Goal: Task Accomplishment & Management: Complete application form

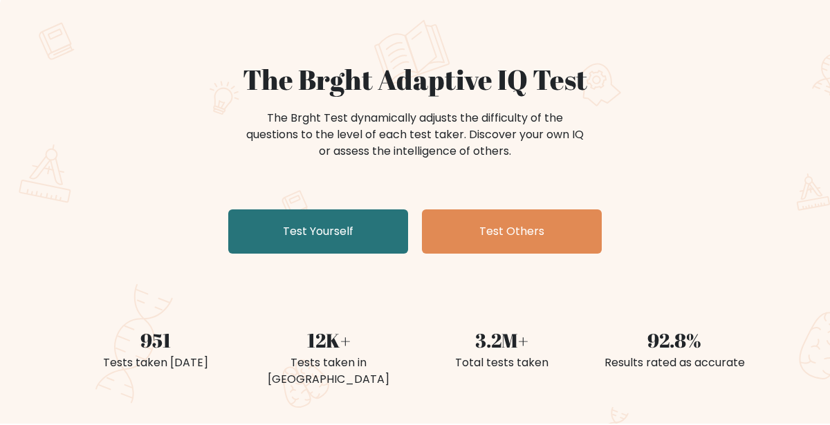
scroll to position [84, 0]
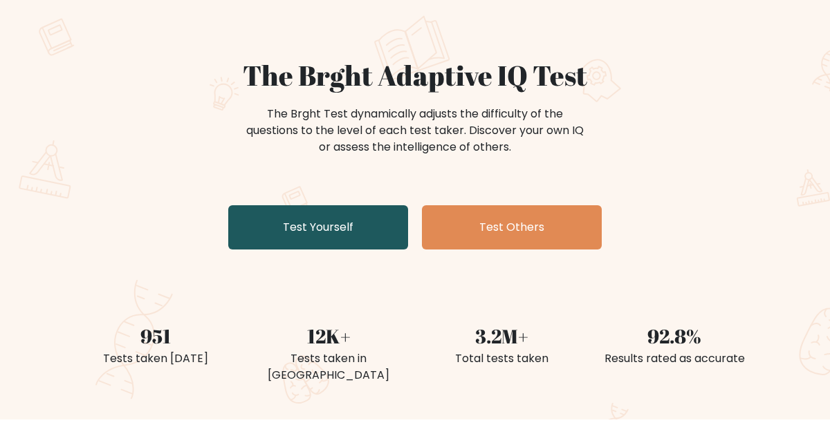
click at [342, 231] on link "Test Yourself" at bounding box center [318, 227] width 180 height 44
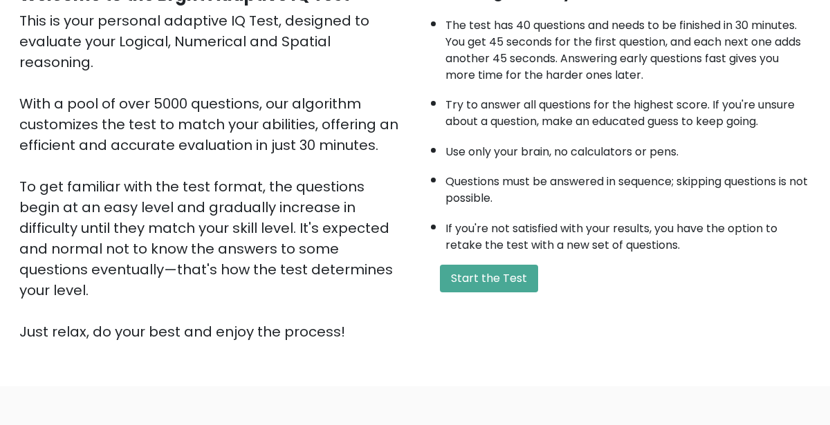
scroll to position [165, 0]
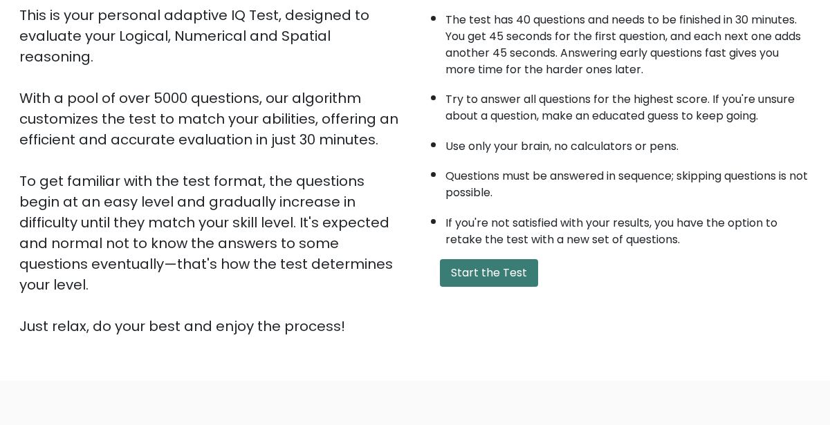
click at [483, 277] on button "Start the Test" at bounding box center [489, 273] width 98 height 28
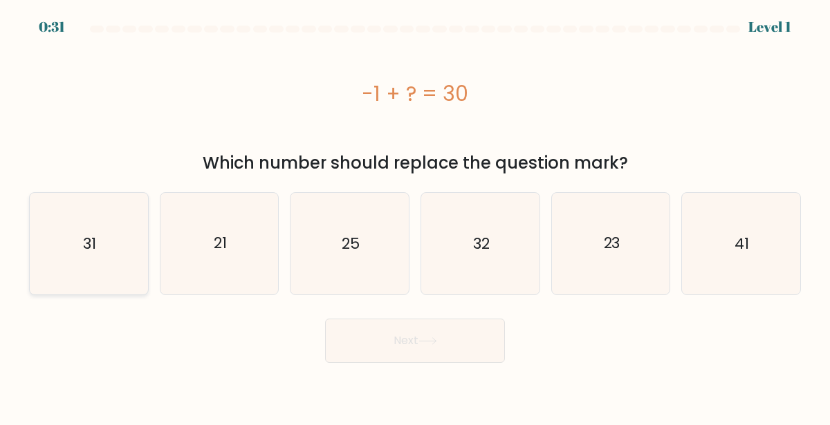
click at [136, 214] on icon "31" at bounding box center [89, 244] width 102 height 102
click at [415, 214] on input "a. 31" at bounding box center [415, 214] width 1 height 3
radio input "true"
click at [417, 354] on button "Next" at bounding box center [415, 341] width 180 height 44
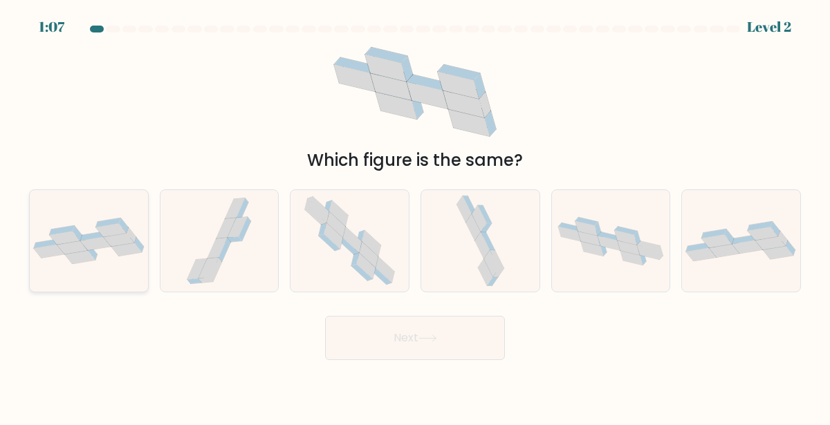
click at [60, 219] on icon at bounding box center [89, 241] width 118 height 46
click at [415, 216] on input "a." at bounding box center [415, 214] width 1 height 3
radio input "true"
click at [407, 331] on button "Next" at bounding box center [415, 338] width 180 height 44
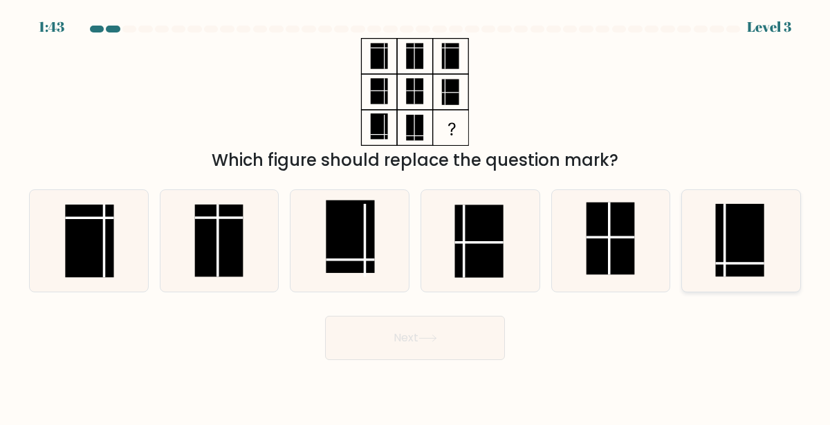
click at [752, 227] on rect at bounding box center [740, 240] width 48 height 73
click at [416, 216] on input "f." at bounding box center [415, 214] width 1 height 3
radio input "true"
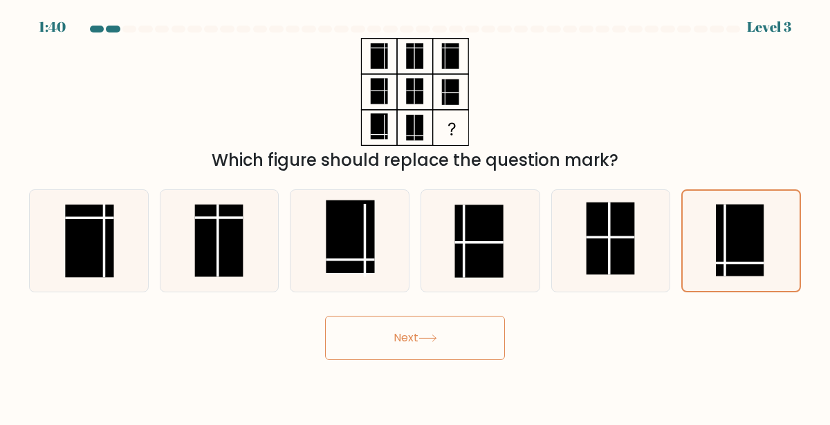
click at [456, 322] on button "Next" at bounding box center [415, 338] width 180 height 44
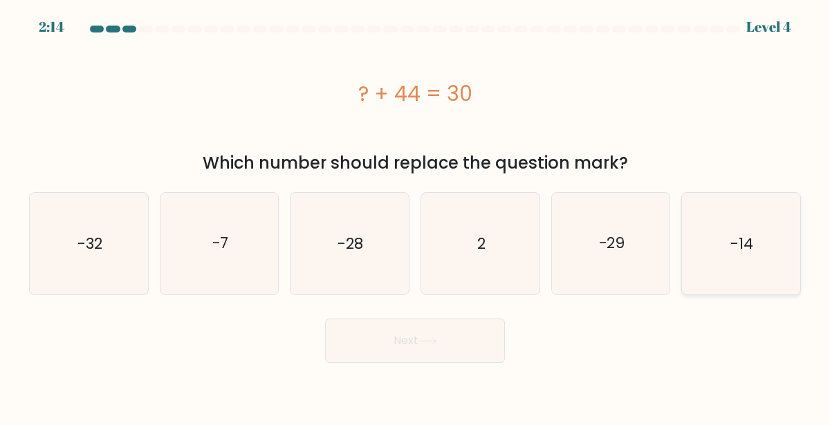
click at [733, 250] on text "-14" at bounding box center [742, 243] width 23 height 21
click at [416, 216] on input "f. -14" at bounding box center [415, 214] width 1 height 3
radio input "true"
click at [475, 326] on button "Next" at bounding box center [415, 341] width 180 height 44
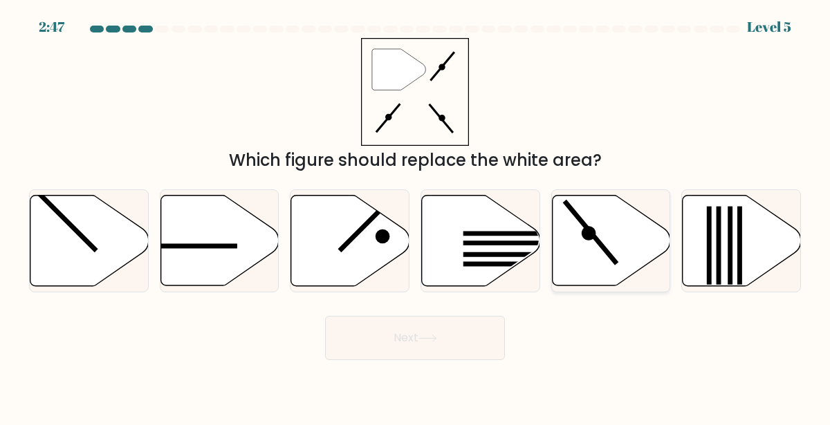
click at [598, 250] on icon at bounding box center [611, 241] width 118 height 91
click at [416, 216] on input "e." at bounding box center [415, 214] width 1 height 3
radio input "true"
click at [469, 340] on button "Next" at bounding box center [415, 338] width 180 height 44
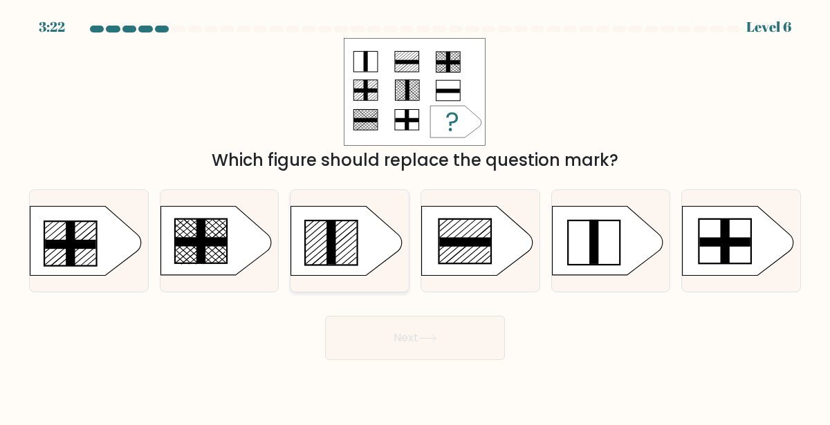
click at [335, 252] on rect at bounding box center [330, 242] width 9 height 44
click at [415, 216] on input "c." at bounding box center [415, 214] width 1 height 3
radio input "true"
click at [415, 213] on input "d." at bounding box center [415, 214] width 1 height 3
radio input "true"
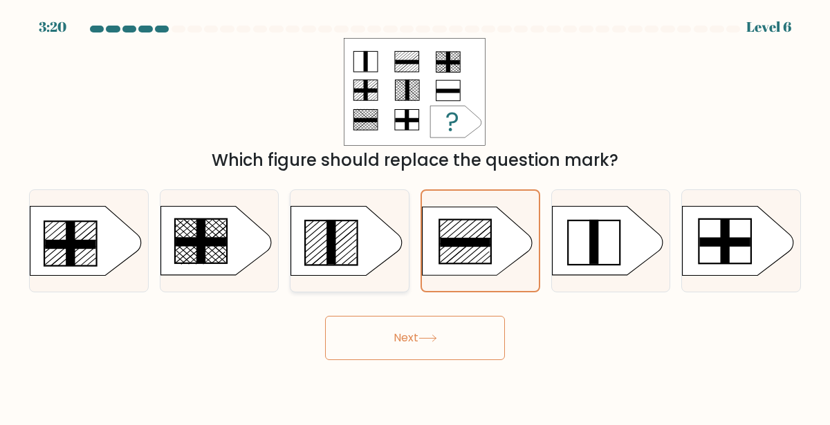
click at [415, 213] on input "c." at bounding box center [415, 214] width 1 height 3
radio input "true"
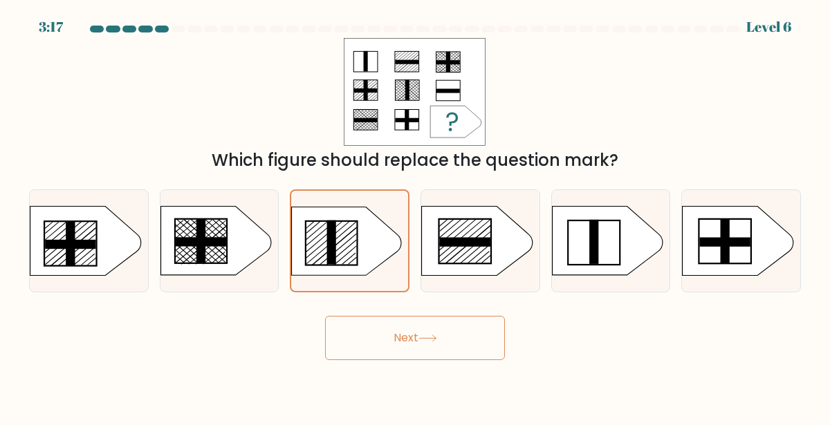
click at [398, 326] on button "Next" at bounding box center [415, 338] width 180 height 44
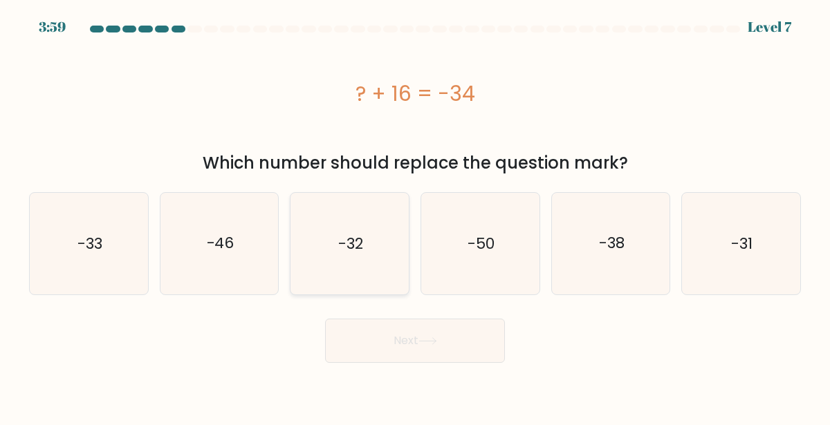
click at [368, 281] on icon "-32" at bounding box center [350, 244] width 102 height 102
click at [415, 216] on input "c. -32" at bounding box center [415, 214] width 1 height 3
radio input "true"
click at [415, 213] on input "b. -46" at bounding box center [415, 214] width 1 height 3
radio input "true"
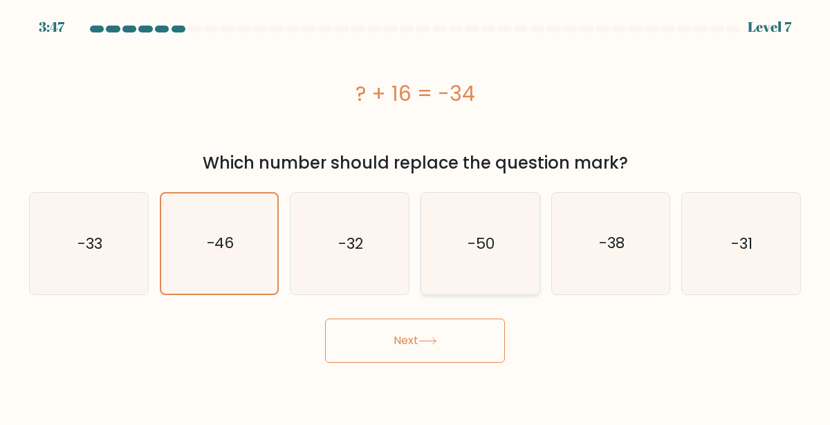
click at [445, 268] on icon "-50" at bounding box center [480, 244] width 102 height 102
click at [416, 216] on input "d. -50" at bounding box center [415, 214] width 1 height 3
radio input "true"
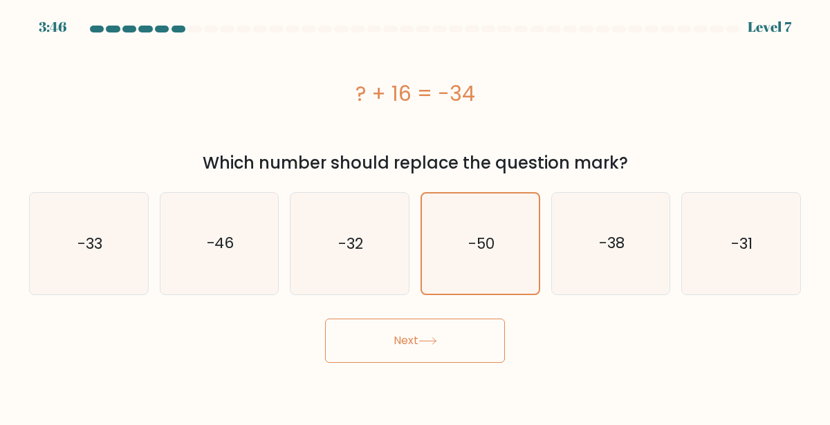
click at [415, 213] on input "e. -38" at bounding box center [415, 214] width 1 height 3
radio input "true"
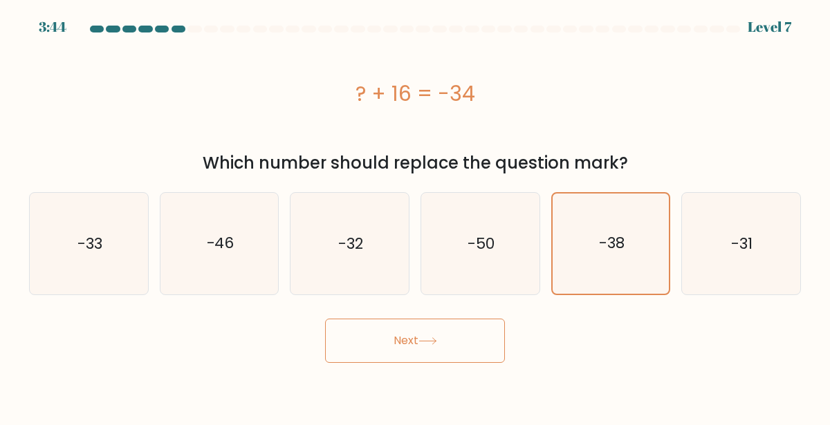
click at [415, 213] on input "d. -50" at bounding box center [415, 214] width 1 height 3
radio input "true"
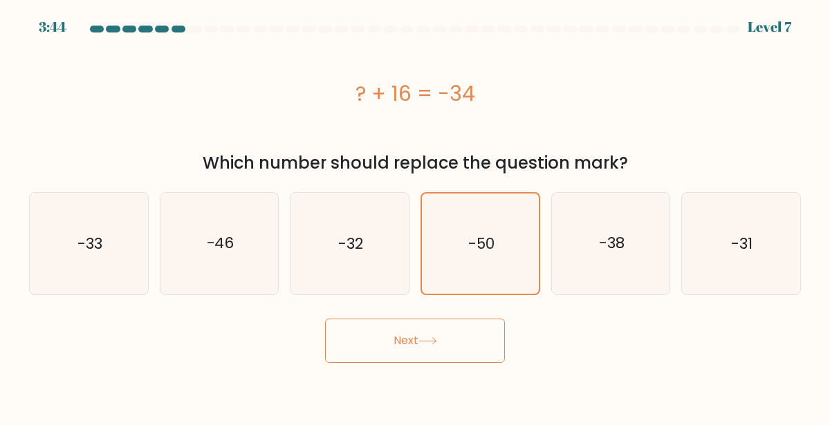
click at [445, 325] on button "Next" at bounding box center [415, 341] width 180 height 44
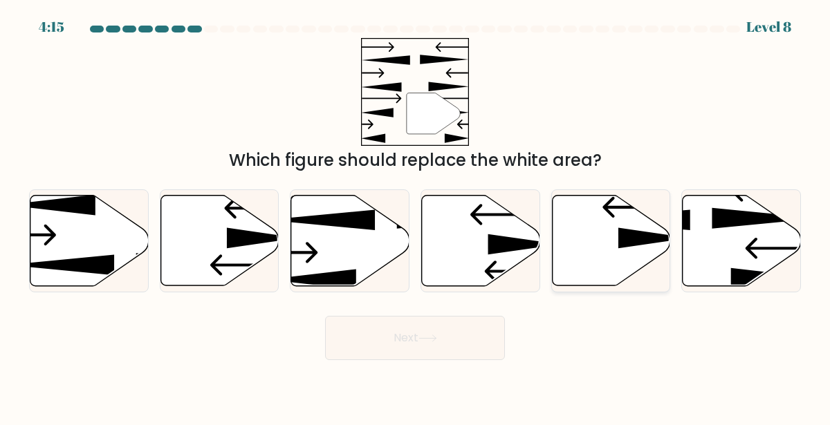
click at [585, 246] on icon at bounding box center [611, 241] width 118 height 91
click at [416, 216] on input "e." at bounding box center [415, 214] width 1 height 3
radio input "true"
click at [484, 347] on button "Next" at bounding box center [415, 338] width 180 height 44
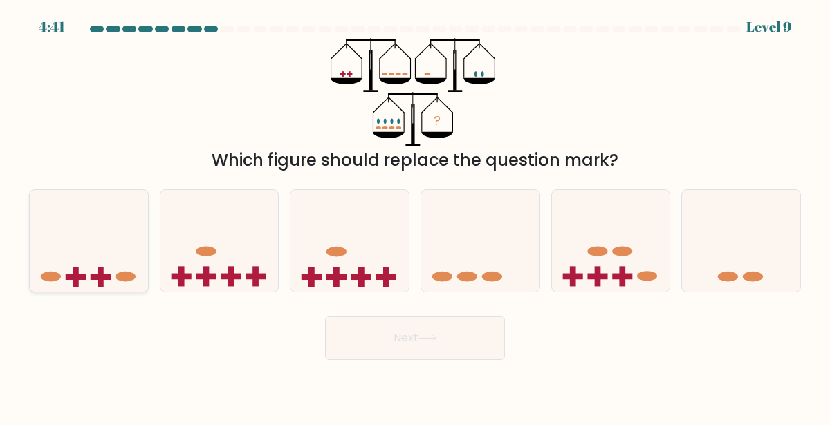
click at [113, 207] on icon at bounding box center [89, 241] width 118 height 98
click at [415, 213] on input "a." at bounding box center [415, 214] width 1 height 3
radio input "true"
click at [352, 343] on button "Next" at bounding box center [415, 338] width 180 height 44
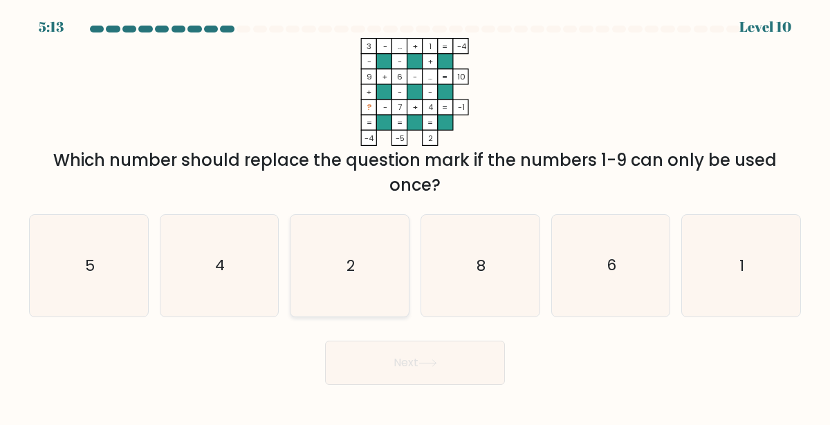
click at [354, 278] on icon "2" at bounding box center [350, 266] width 102 height 102
click at [415, 216] on input "c. 2" at bounding box center [415, 214] width 1 height 3
radio input "true"
click at [371, 356] on button "Next" at bounding box center [415, 363] width 180 height 44
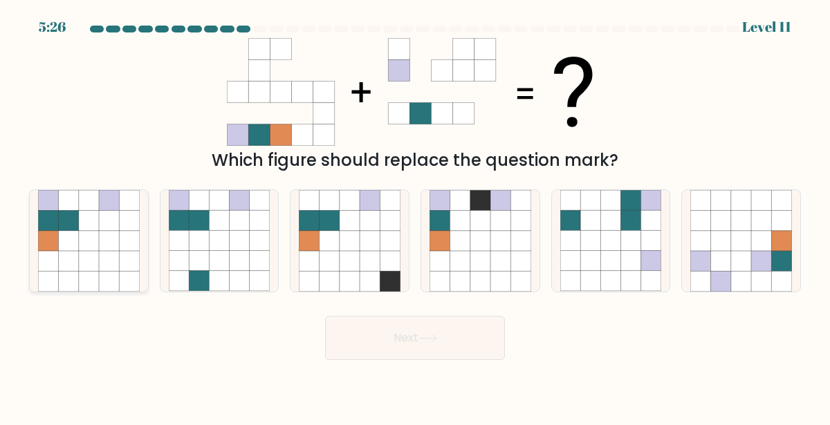
click at [95, 255] on icon at bounding box center [89, 261] width 20 height 20
click at [415, 216] on input "a." at bounding box center [415, 214] width 1 height 3
radio input "true"
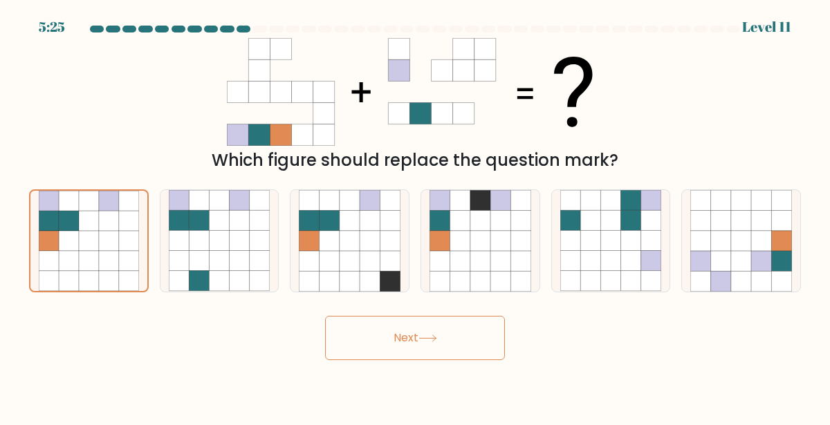
click at [343, 333] on button "Next" at bounding box center [415, 338] width 180 height 44
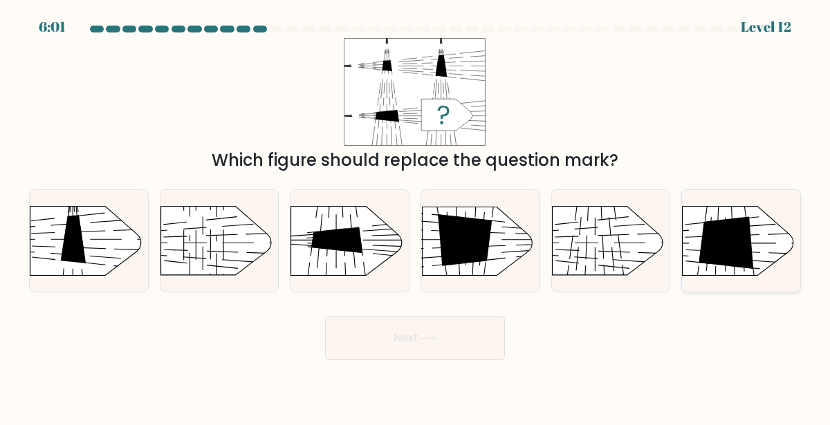
click at [743, 232] on icon at bounding box center [726, 243] width 55 height 52
click at [416, 216] on input "f." at bounding box center [415, 214] width 1 height 3
radio input "true"
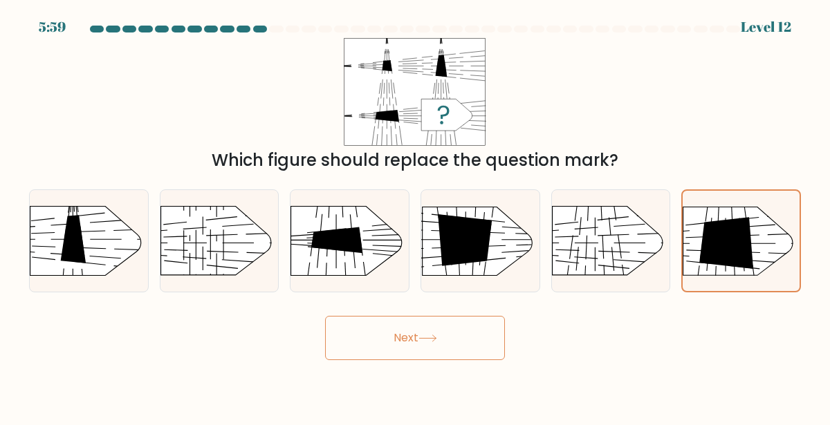
click at [469, 338] on button "Next" at bounding box center [415, 338] width 180 height 44
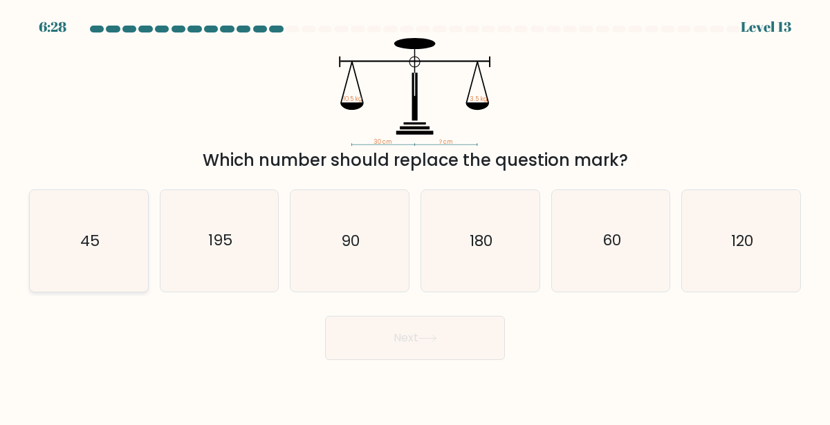
click at [86, 268] on icon "45" at bounding box center [89, 241] width 102 height 102
click at [415, 216] on input "a. 45" at bounding box center [415, 214] width 1 height 3
radio input "true"
click at [340, 331] on button "Next" at bounding box center [415, 338] width 180 height 44
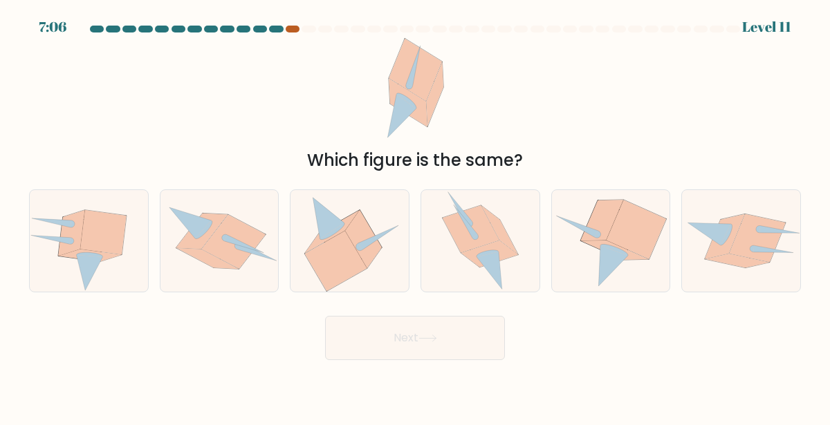
click at [293, 30] on div at bounding box center [293, 29] width 14 height 7
click at [277, 30] on div at bounding box center [276, 29] width 14 height 7
click at [658, 232] on icon at bounding box center [636, 230] width 59 height 59
click at [416, 216] on input "e." at bounding box center [415, 214] width 1 height 3
radio input "true"
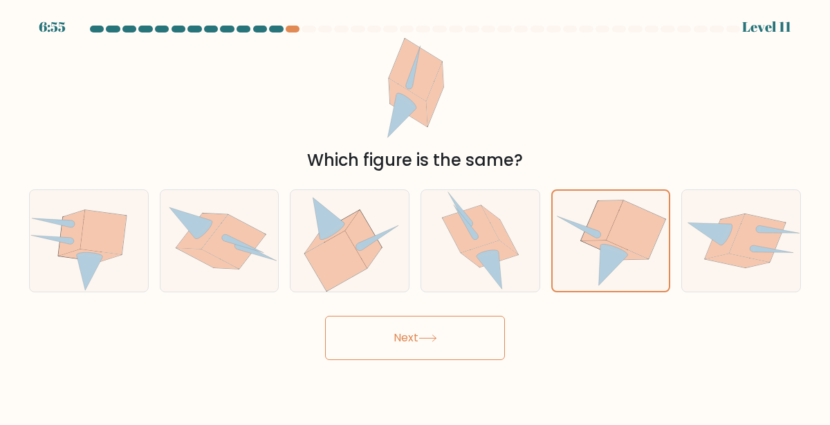
click at [481, 340] on button "Next" at bounding box center [415, 338] width 180 height 44
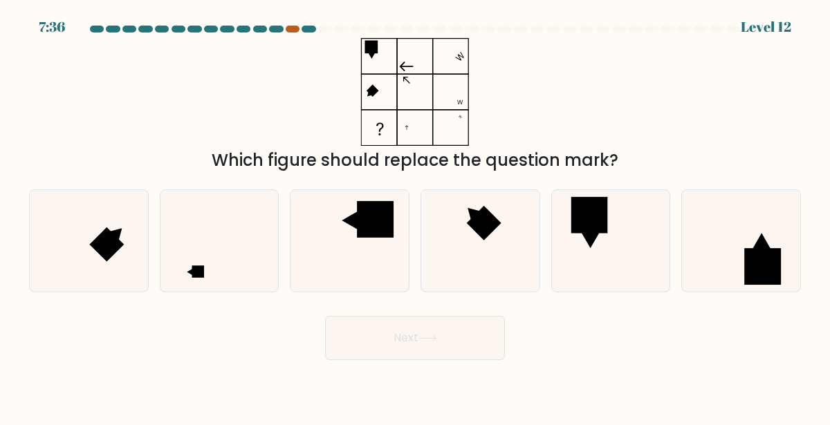
click at [291, 26] on div at bounding box center [293, 29] width 14 height 7
click at [246, 269] on icon at bounding box center [220, 241] width 102 height 102
click at [415, 216] on input "b." at bounding box center [415, 214] width 1 height 3
radio input "true"
click at [371, 337] on button "Next" at bounding box center [415, 338] width 180 height 44
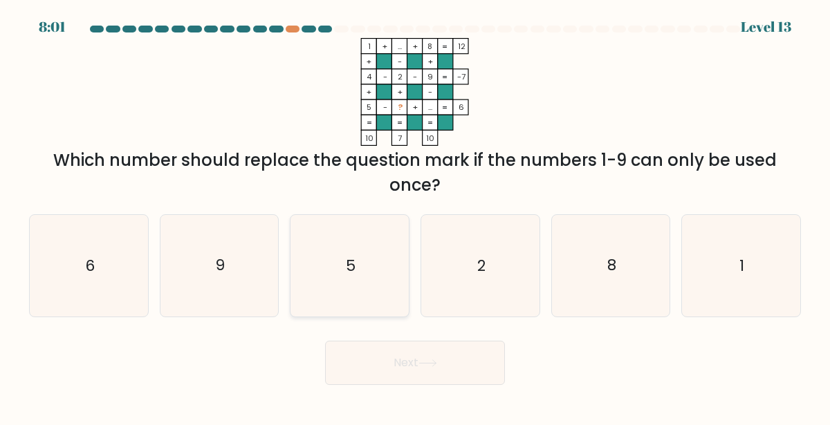
click at [308, 290] on icon "5" at bounding box center [350, 266] width 102 height 102
click at [415, 216] on input "c. 5" at bounding box center [415, 214] width 1 height 3
radio input "true"
click at [397, 368] on button "Next" at bounding box center [415, 363] width 180 height 44
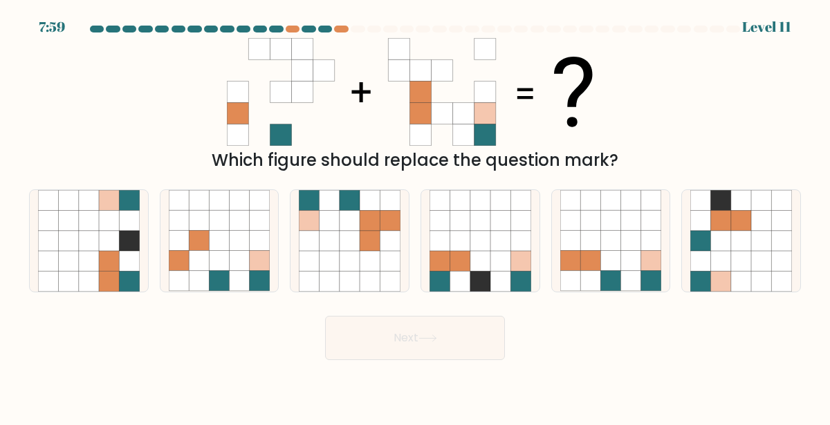
click at [397, 368] on body "7:59 Level 11" at bounding box center [415, 212] width 830 height 425
click at [346, 274] on icon at bounding box center [350, 282] width 20 height 20
click at [415, 216] on input "c." at bounding box center [415, 214] width 1 height 3
radio input "true"
click at [368, 331] on button "Next" at bounding box center [415, 338] width 180 height 44
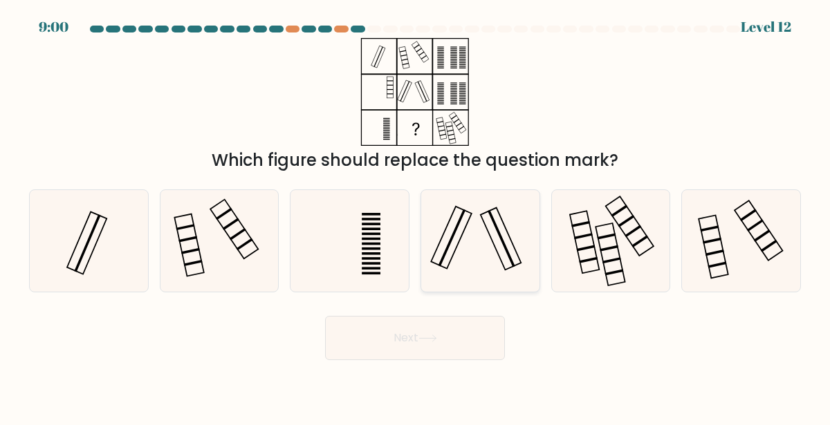
click at [472, 272] on icon at bounding box center [480, 241] width 102 height 102
click at [416, 216] on input "d." at bounding box center [415, 214] width 1 height 3
radio input "true"
click at [427, 349] on button "Next" at bounding box center [415, 338] width 180 height 44
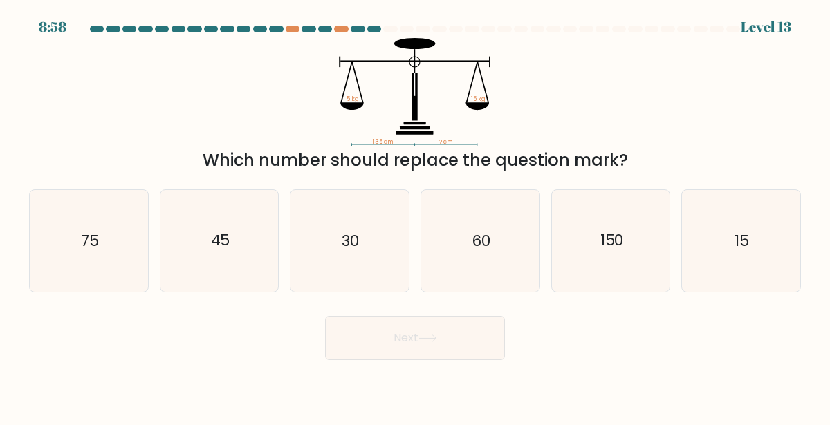
click at [427, 349] on button "Next" at bounding box center [415, 338] width 180 height 44
click at [213, 251] on text "45" at bounding box center [219, 240] width 19 height 21
click at [415, 216] on input "b. 45" at bounding box center [415, 214] width 1 height 3
radio input "true"
click at [340, 355] on button "Next" at bounding box center [415, 338] width 180 height 44
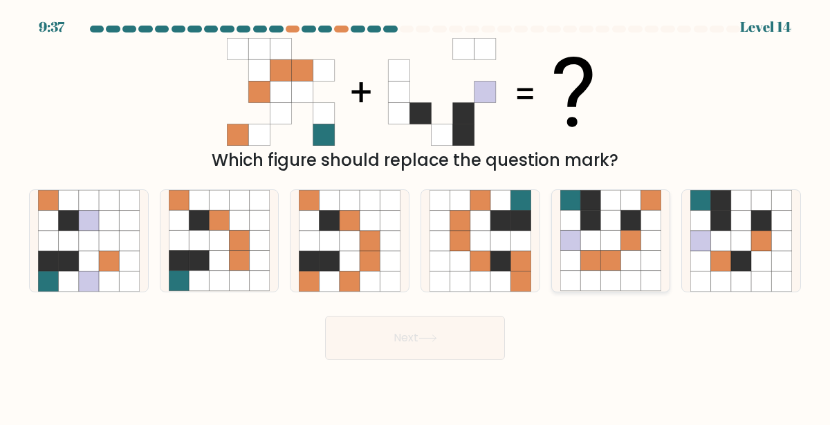
click at [569, 247] on icon at bounding box center [570, 241] width 20 height 20
click at [416, 216] on input "e." at bounding box center [415, 214] width 1 height 3
radio input "true"
click at [439, 353] on button "Next" at bounding box center [415, 338] width 180 height 44
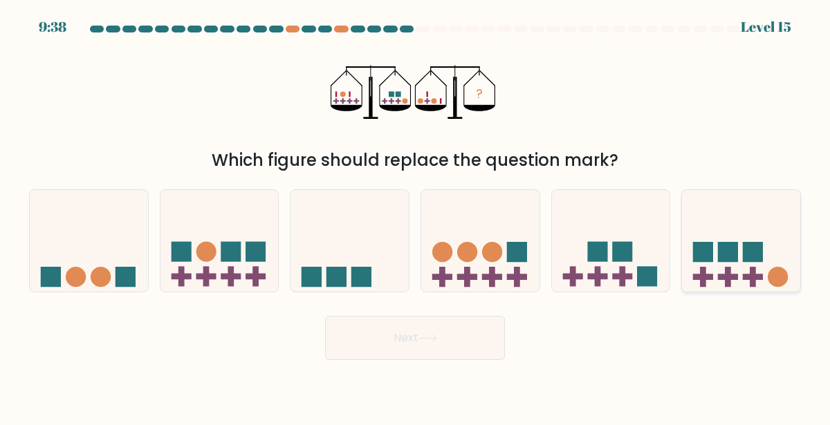
click at [697, 254] on rect at bounding box center [703, 252] width 20 height 20
click at [416, 216] on input "f." at bounding box center [415, 214] width 1 height 3
radio input "true"
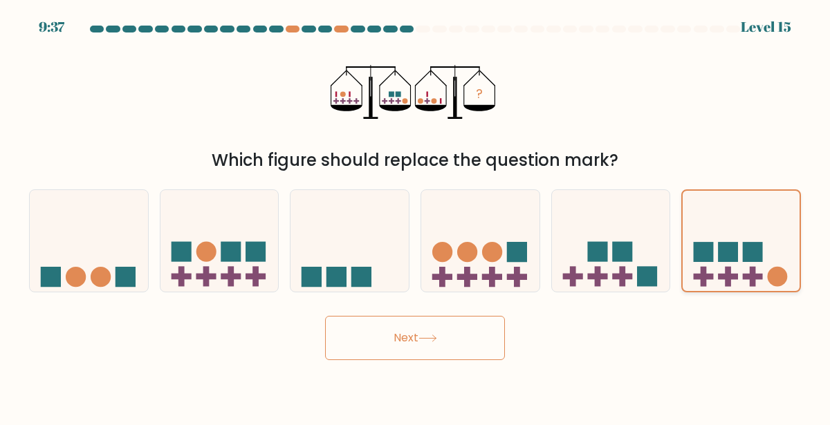
click at [697, 254] on rect at bounding box center [704, 252] width 20 height 20
click at [416, 216] on input "f." at bounding box center [415, 214] width 1 height 3
click at [448, 345] on button "Next" at bounding box center [415, 338] width 180 height 44
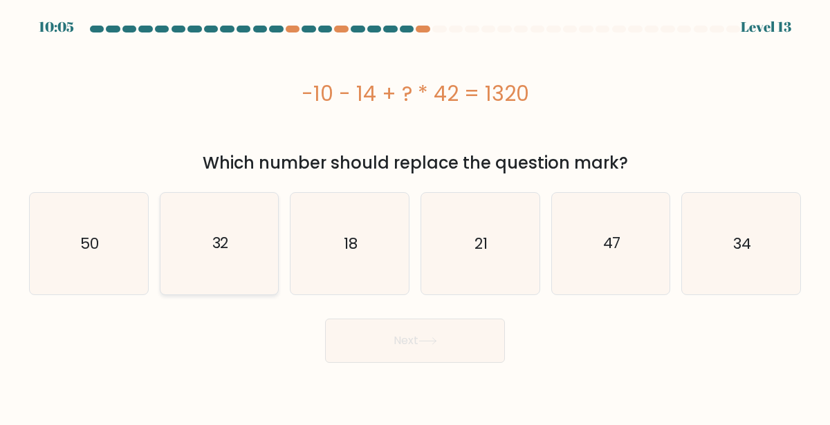
click at [207, 238] on icon "32" at bounding box center [220, 244] width 102 height 102
click at [415, 216] on input "b. 32" at bounding box center [415, 214] width 1 height 3
radio input "true"
click at [414, 337] on button "Next" at bounding box center [415, 341] width 180 height 44
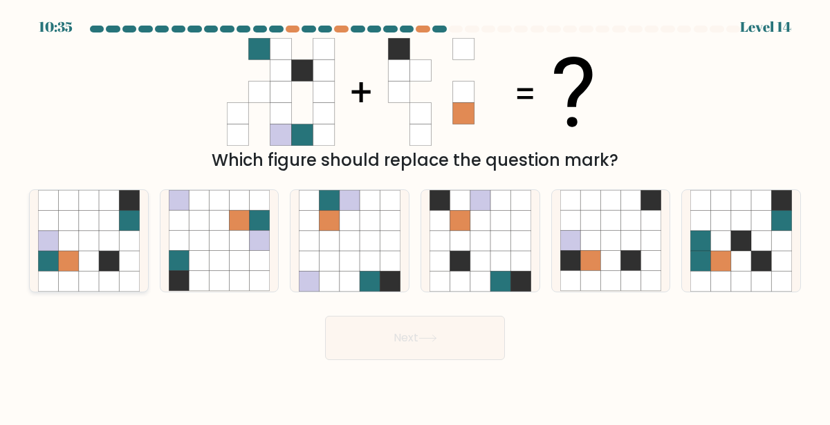
click at [71, 281] on icon at bounding box center [68, 282] width 20 height 20
click at [415, 216] on input "a." at bounding box center [415, 214] width 1 height 3
radio input "true"
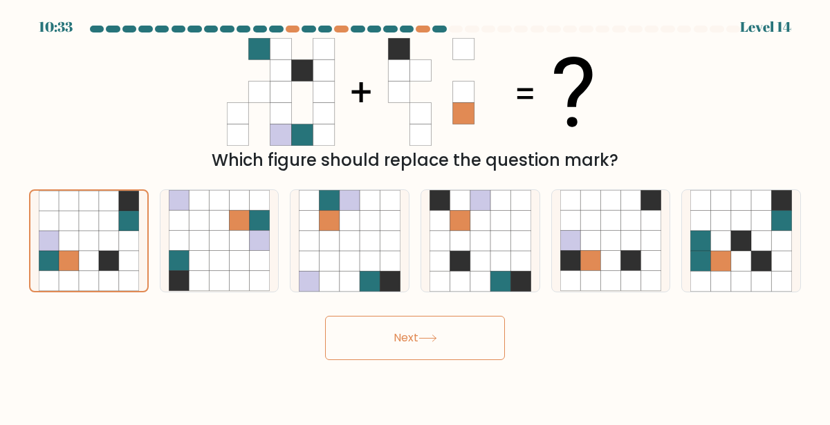
click at [361, 333] on button "Next" at bounding box center [415, 338] width 180 height 44
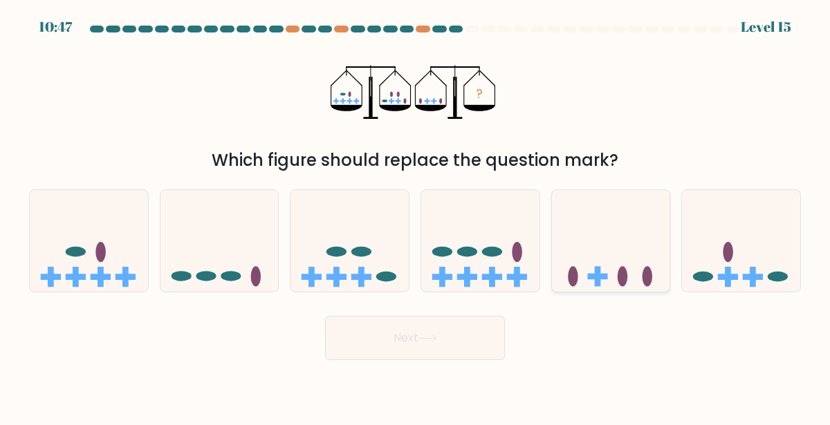
click at [607, 250] on icon at bounding box center [611, 241] width 118 height 98
click at [416, 216] on input "e." at bounding box center [415, 214] width 1 height 3
radio input "true"
click at [499, 274] on icon at bounding box center [480, 241] width 118 height 98
click at [416, 216] on input "d." at bounding box center [415, 214] width 1 height 3
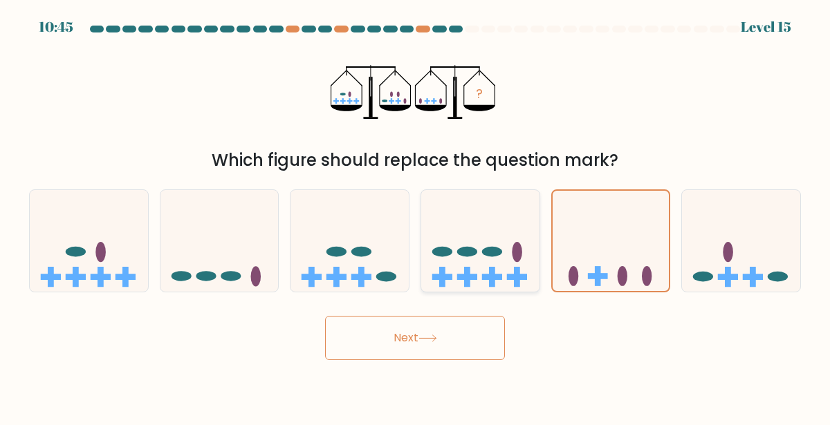
radio input "true"
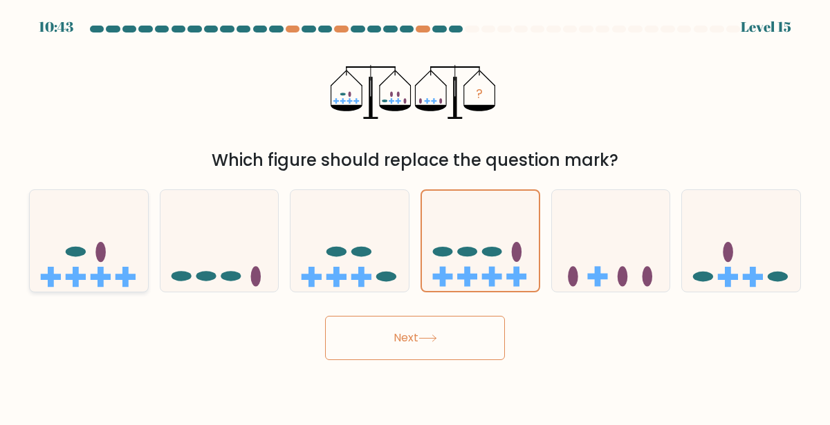
click at [118, 248] on icon at bounding box center [89, 241] width 118 height 98
click at [415, 216] on input "a." at bounding box center [415, 214] width 1 height 3
radio input "true"
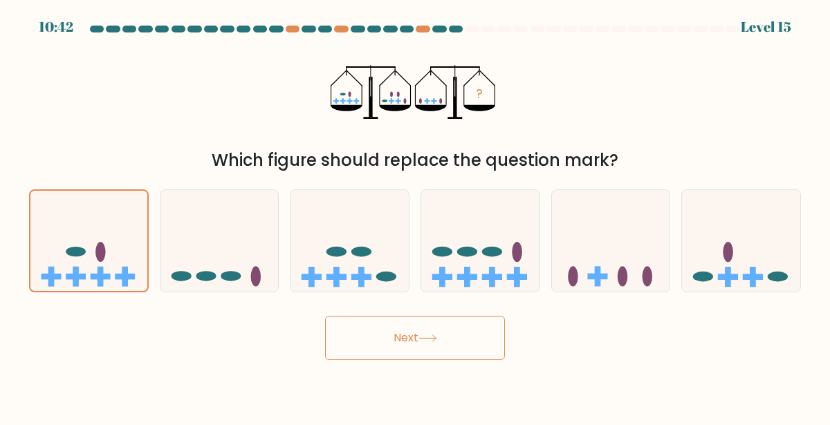
click at [468, 334] on button "Next" at bounding box center [415, 338] width 180 height 44
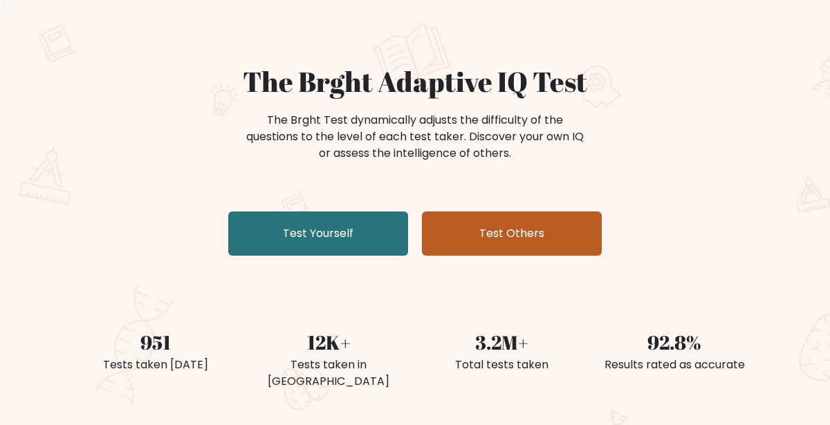
scroll to position [79, 0]
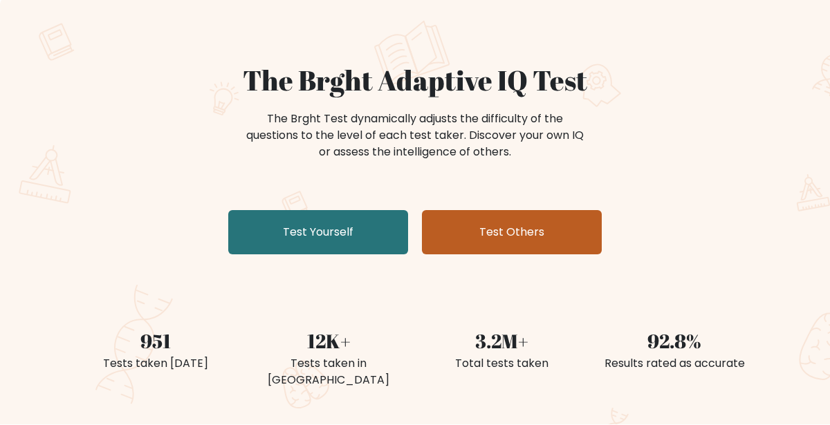
click at [477, 232] on link "Test Others" at bounding box center [512, 232] width 180 height 44
